Goal: Connect with others: Connect with others

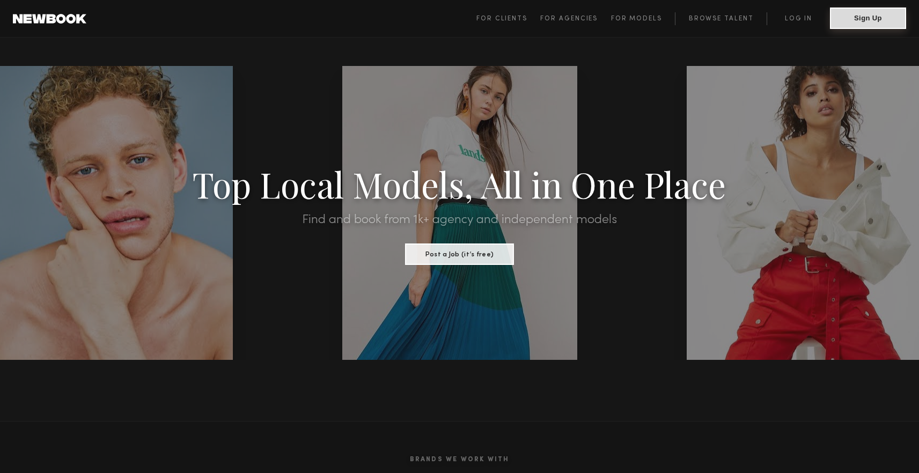
click at [874, 14] on button "Sign Up" at bounding box center [868, 18] width 76 height 21
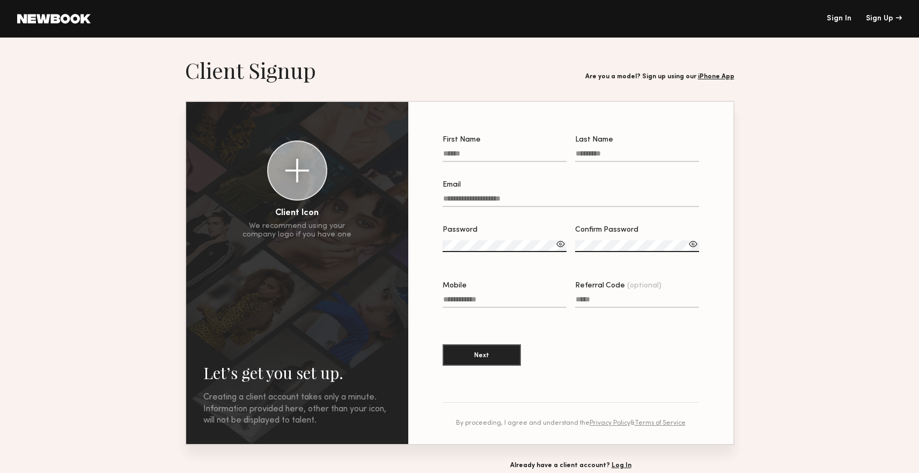
click at [848, 22] on link "Sign In" at bounding box center [838, 19] width 25 height 8
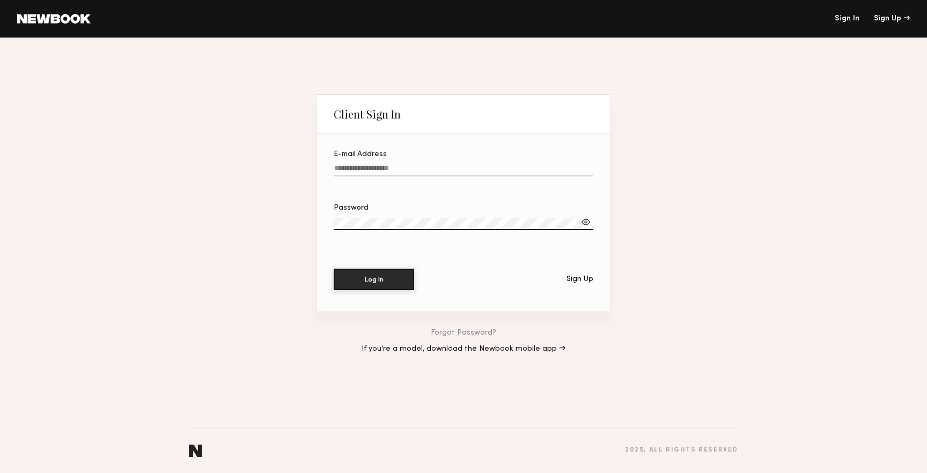
type input "**********"
click at [374, 279] on button "Log In" at bounding box center [374, 279] width 80 height 21
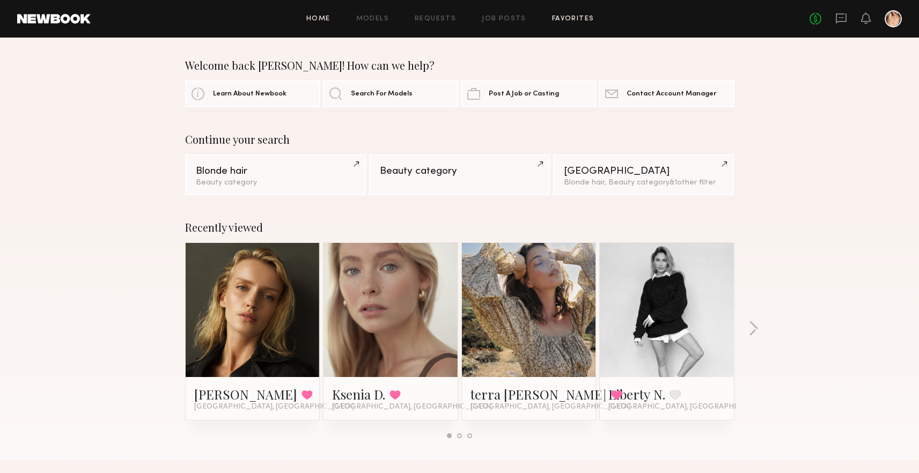
click at [561, 17] on link "Favorites" at bounding box center [573, 19] width 42 height 7
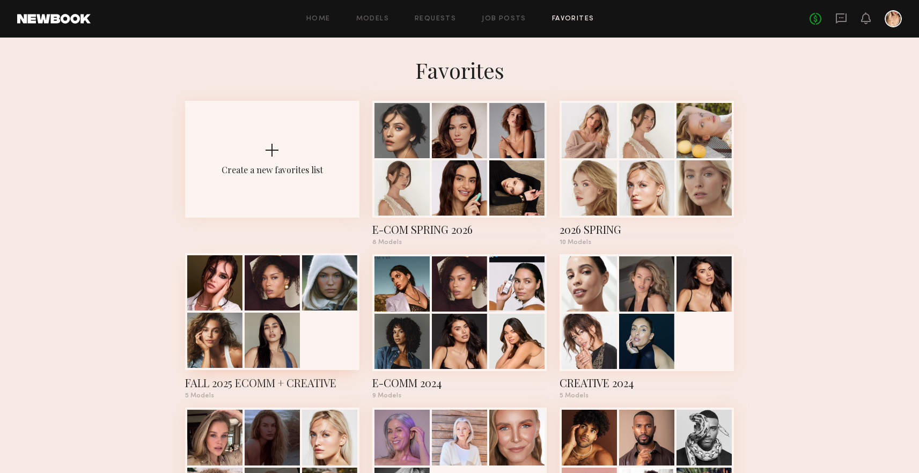
click at [255, 343] on div at bounding box center [272, 340] width 55 height 55
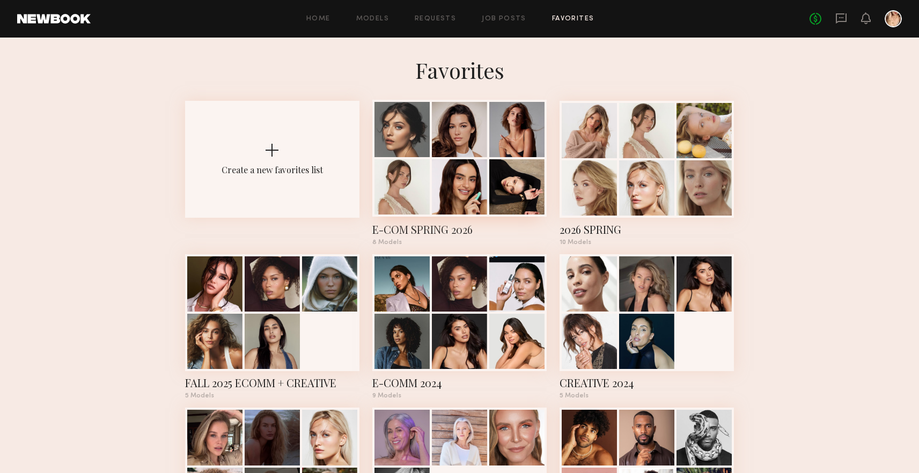
click at [471, 179] on div at bounding box center [459, 186] width 55 height 55
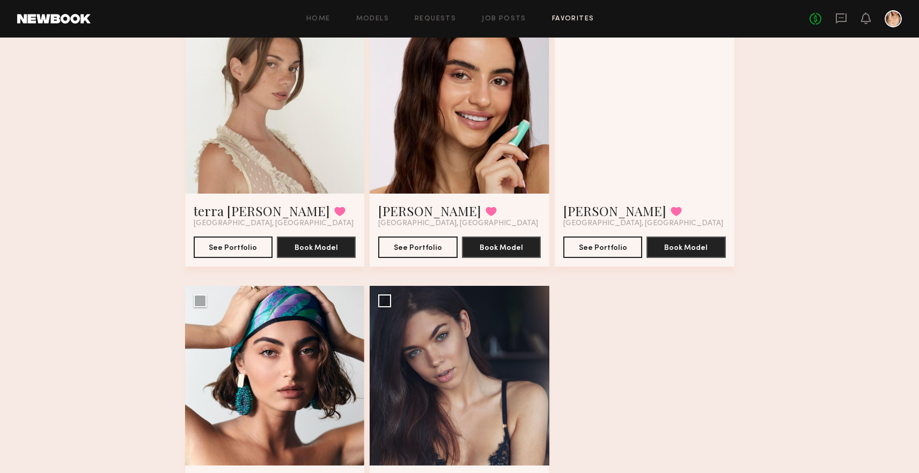
scroll to position [161, 0]
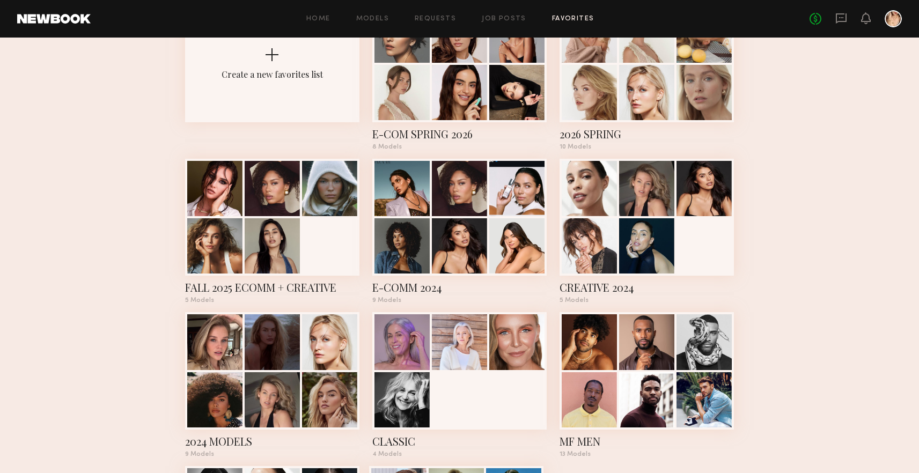
scroll to position [159, 0]
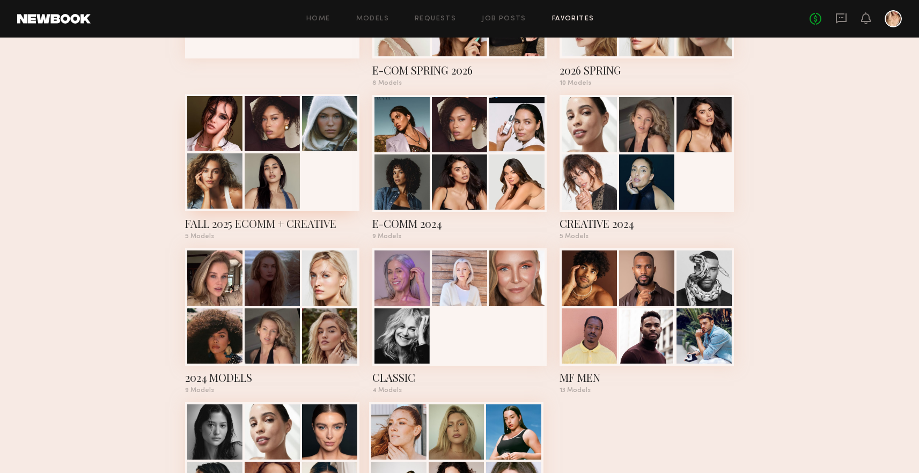
click at [239, 180] on div at bounding box center [214, 180] width 55 height 55
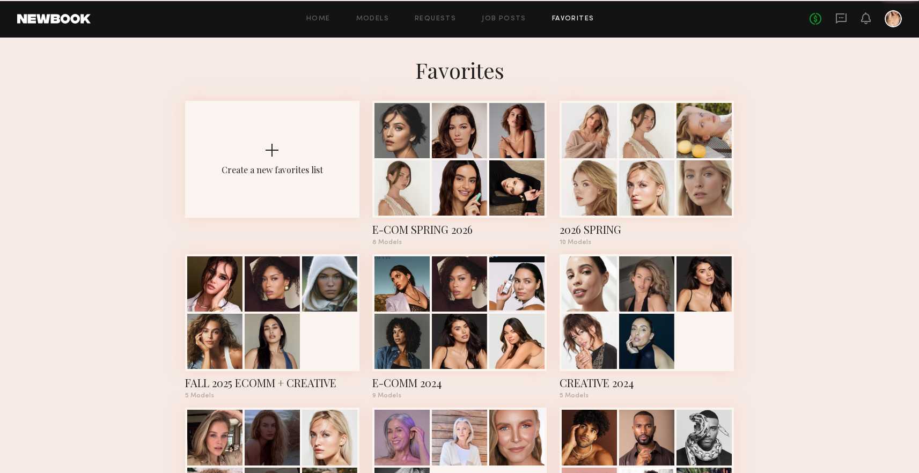
scroll to position [159, 0]
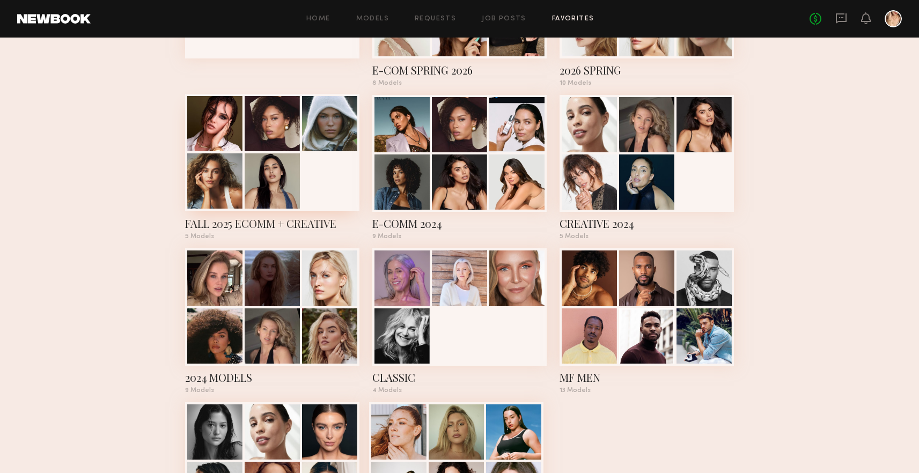
click at [256, 184] on div at bounding box center [272, 180] width 55 height 55
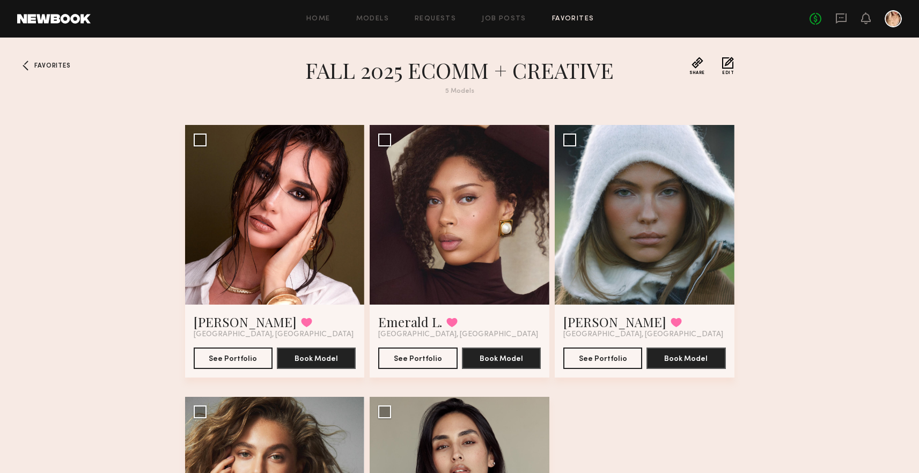
scroll to position [159, 0]
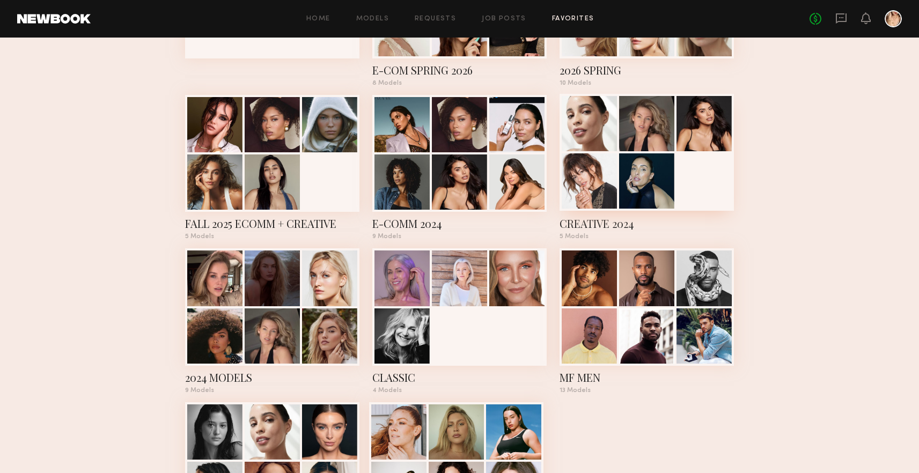
click at [655, 151] on div at bounding box center [646, 123] width 55 height 55
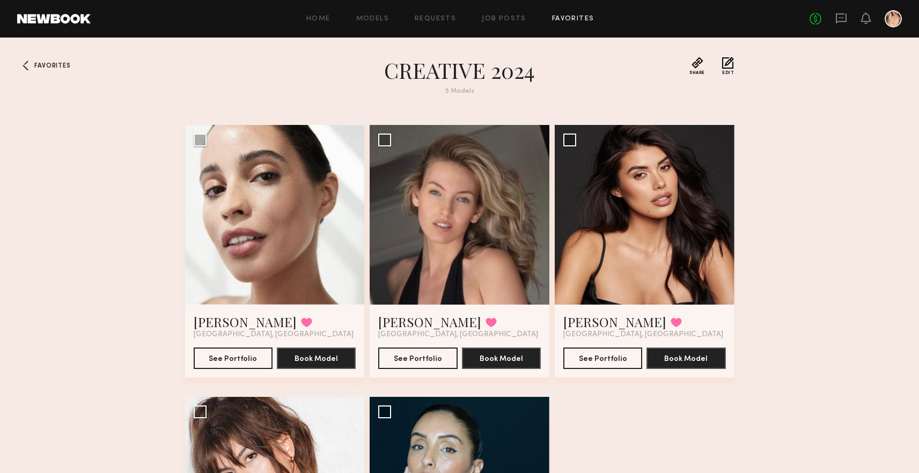
scroll to position [159, 0]
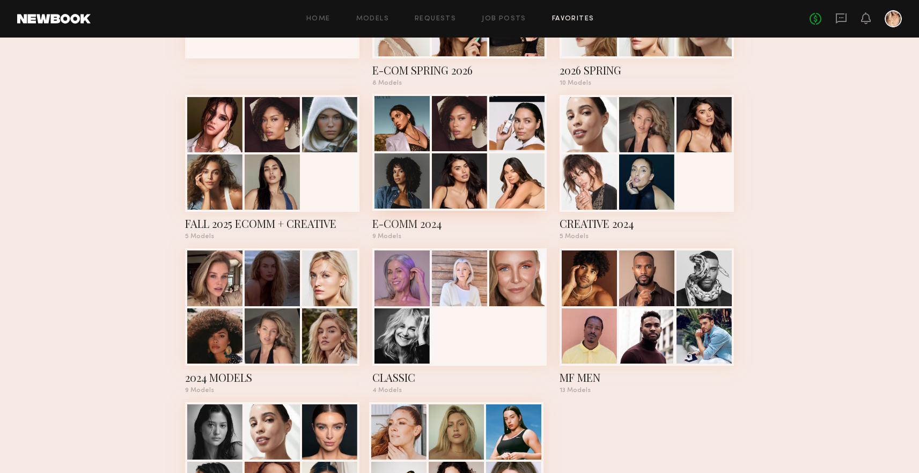
click at [413, 177] on div at bounding box center [401, 180] width 55 height 55
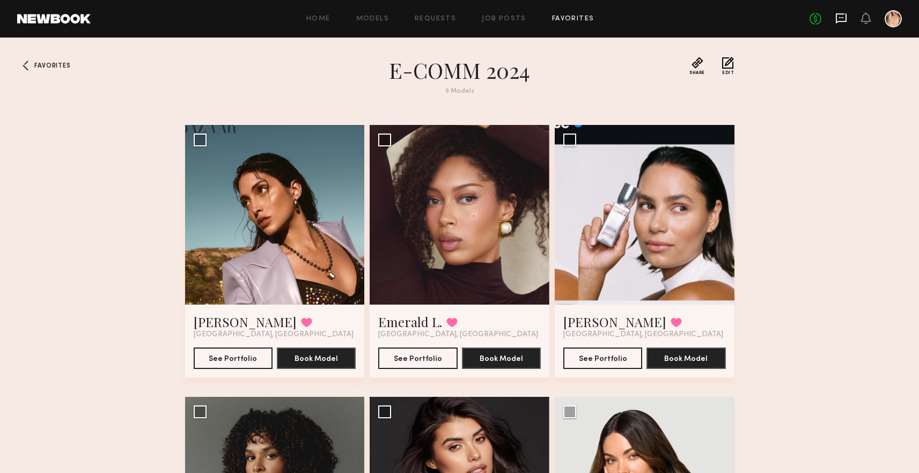
click at [843, 23] on icon at bounding box center [841, 18] width 12 height 12
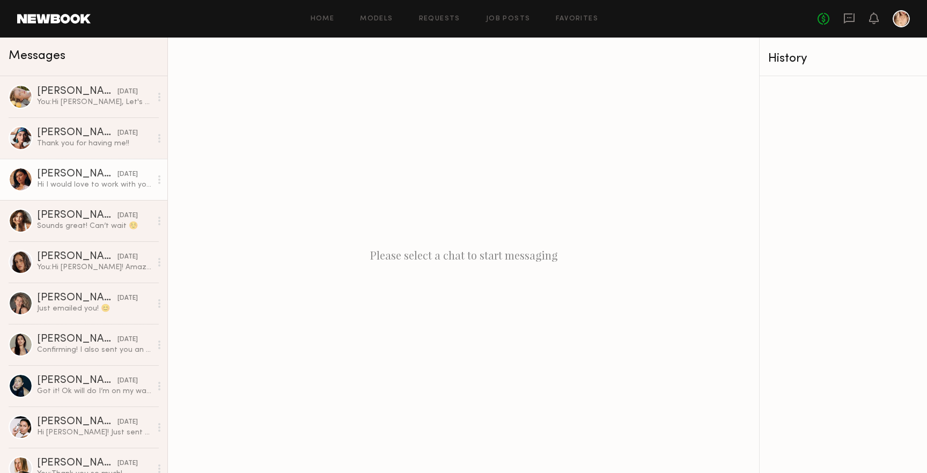
click at [57, 171] on div "Natasha E." at bounding box center [77, 174] width 80 height 11
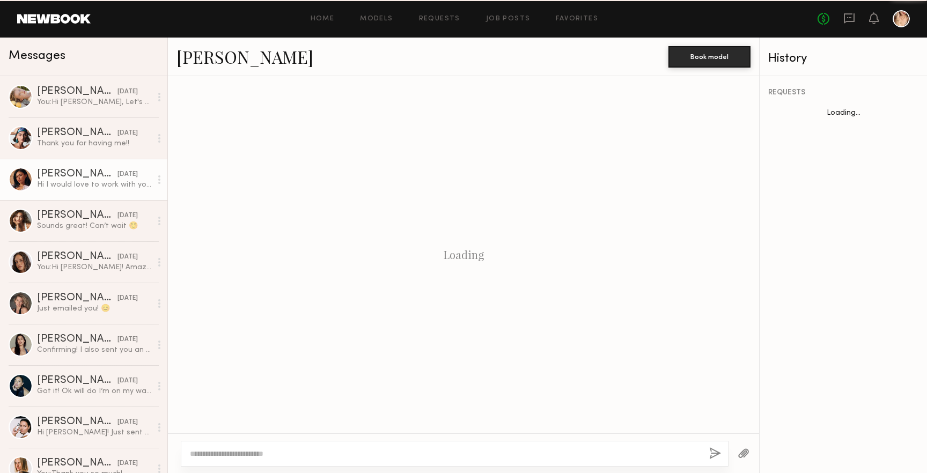
scroll to position [543, 0]
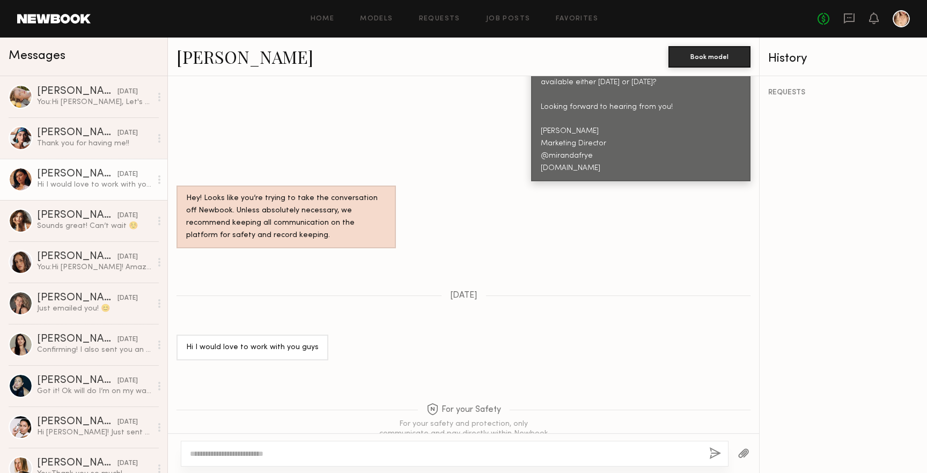
click at [203, 64] on link "Natasha E." at bounding box center [244, 56] width 137 height 23
click at [66, 172] on div "Natasha E." at bounding box center [77, 174] width 80 height 11
click at [36, 178] on link "Natasha E. 03/22/2025 Hi I would love to work with you guys" at bounding box center [83, 179] width 167 height 41
click at [16, 182] on div at bounding box center [21, 179] width 24 height 24
click at [194, 57] on link "Natasha E." at bounding box center [244, 56] width 137 height 23
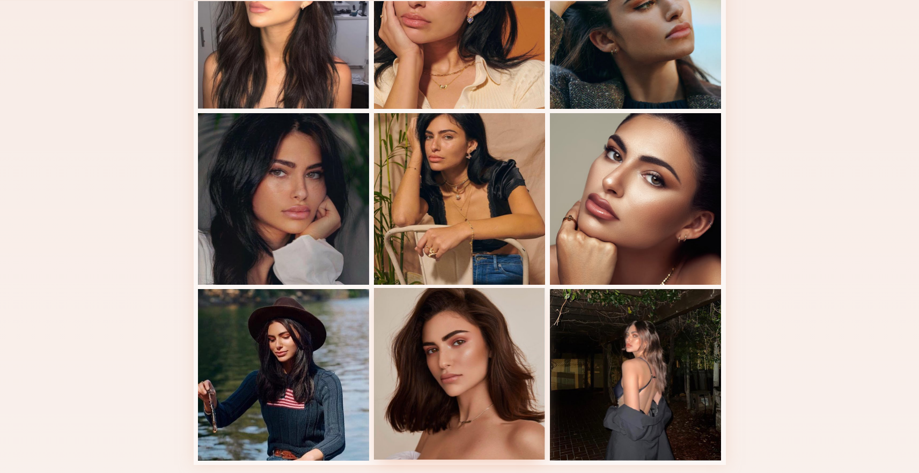
scroll to position [346, 0]
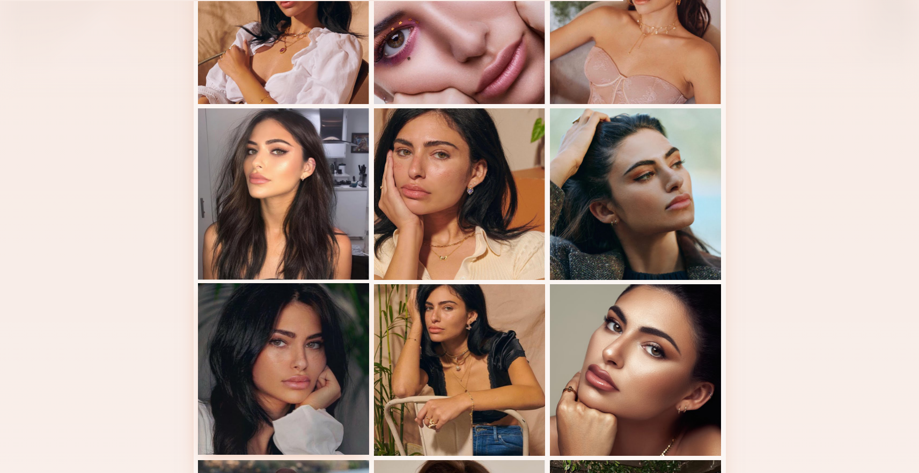
click at [292, 365] on div at bounding box center [284, 369] width 172 height 172
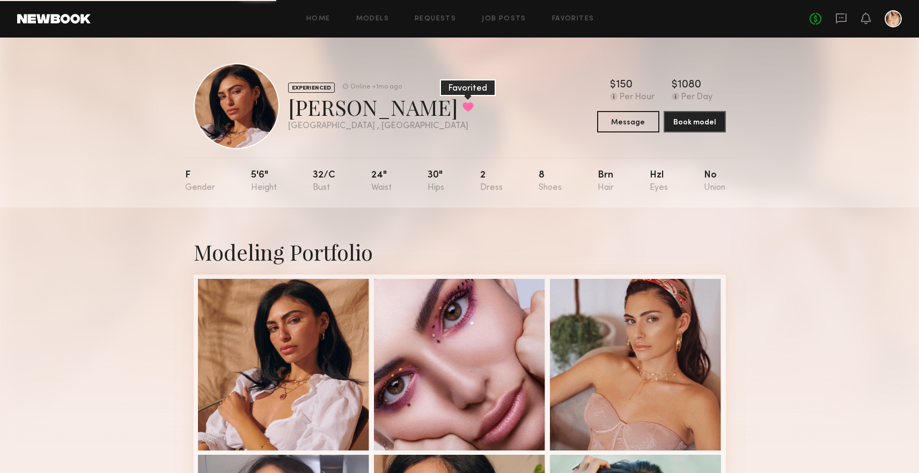
click at [462, 110] on button at bounding box center [467, 107] width 11 height 10
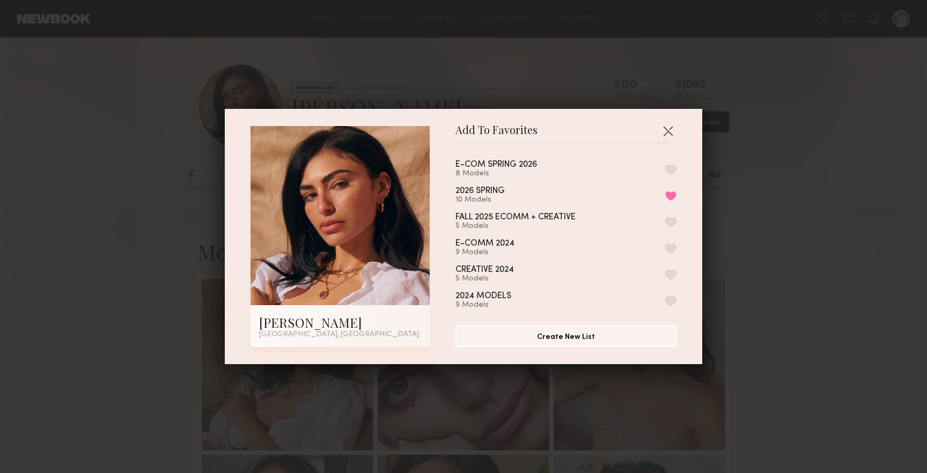
click at [665, 169] on button "button" at bounding box center [670, 170] width 11 height 10
click at [662, 130] on button "button" at bounding box center [667, 130] width 17 height 17
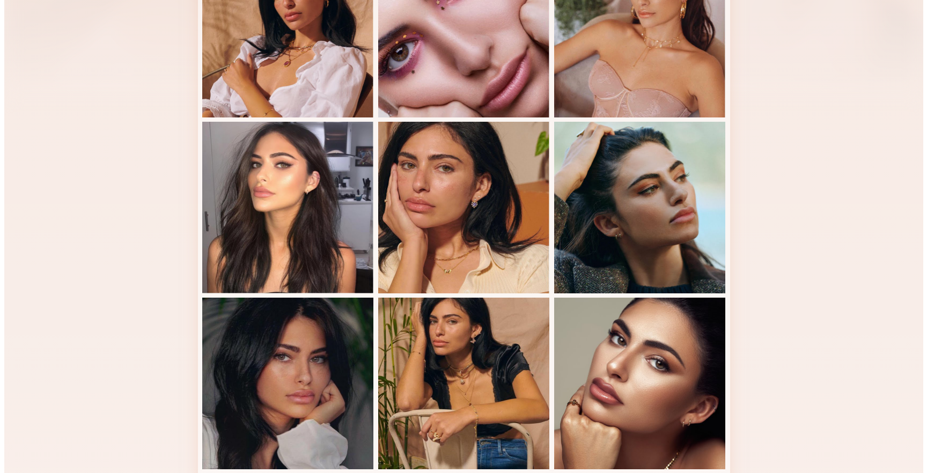
scroll to position [233, 0]
